Goal: Transaction & Acquisition: Subscribe to service/newsletter

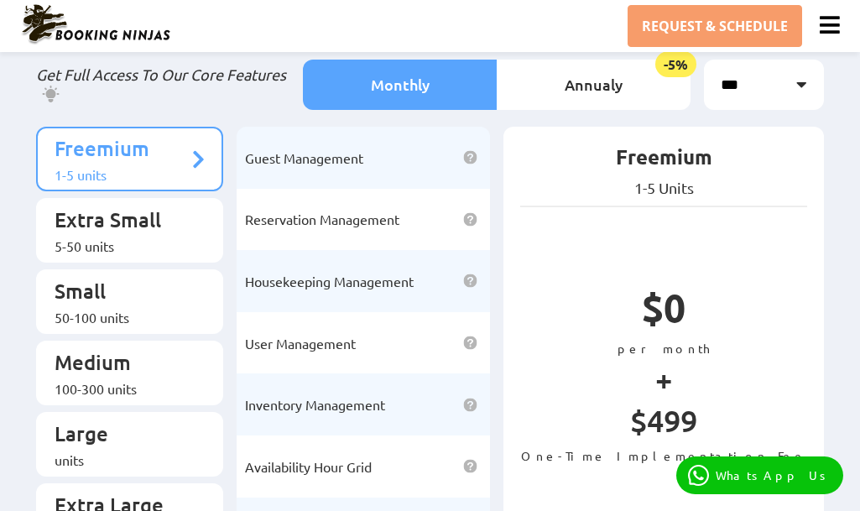
scroll to position [309, 0]
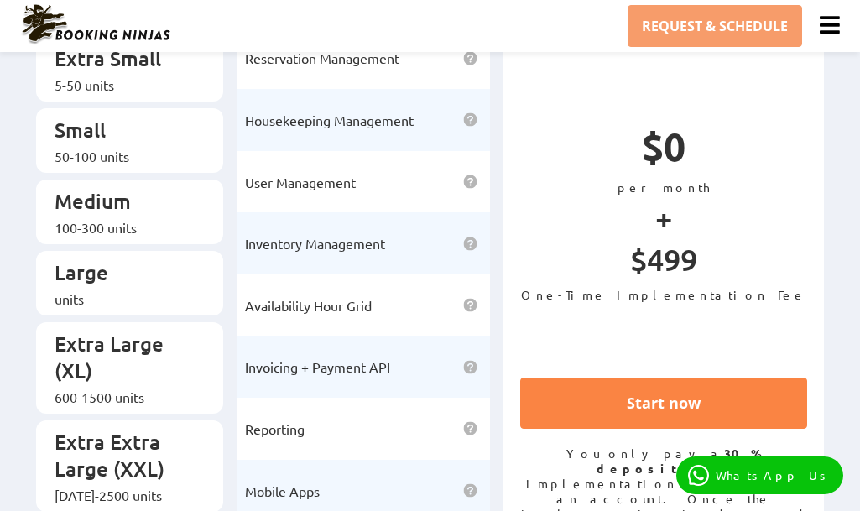
click at [646, 400] on link "Start now" at bounding box center [663, 402] width 287 height 51
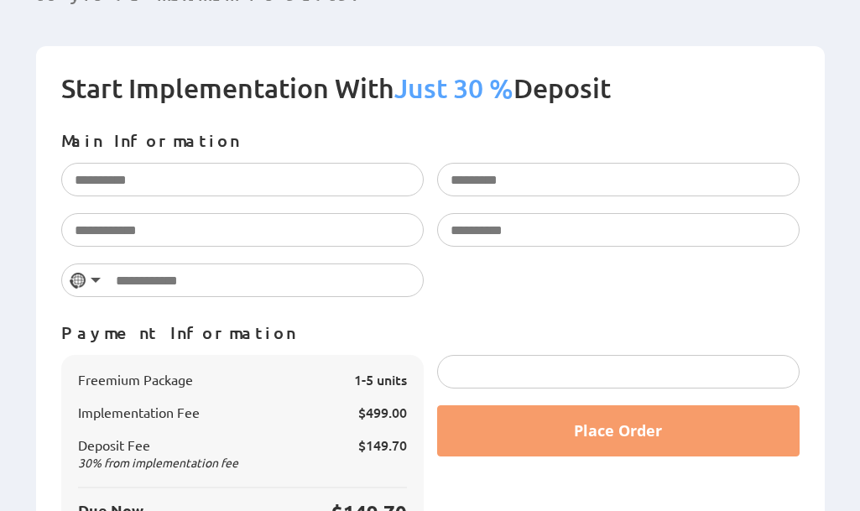
scroll to position [424, 0]
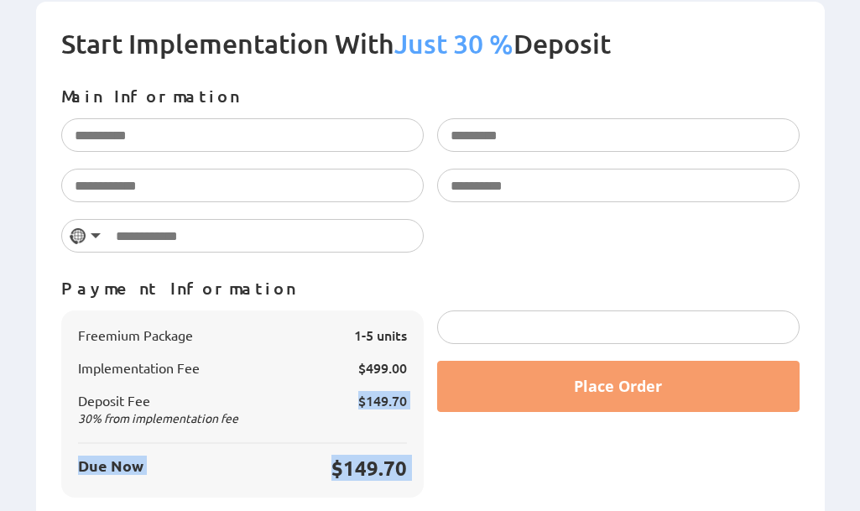
drag, startPoint x: 358, startPoint y: 367, endPoint x: 434, endPoint y: 368, distance: 75.5
click at [434, 368] on div "Freemium Package 1-5 units Implementation Fee $499.00" at bounding box center [431, 412] width 752 height 204
click at [390, 391] on span "$149.70" at bounding box center [382, 400] width 49 height 18
drag, startPoint x: 356, startPoint y: 323, endPoint x: 388, endPoint y: 383, distance: 68.3
click at [388, 383] on div "Freemium Package 1-5 units Implementation Fee $499.00 30 $149.70 Due Now $149.70" at bounding box center [242, 403] width 362 height 187
